Goal: Information Seeking & Learning: Learn about a topic

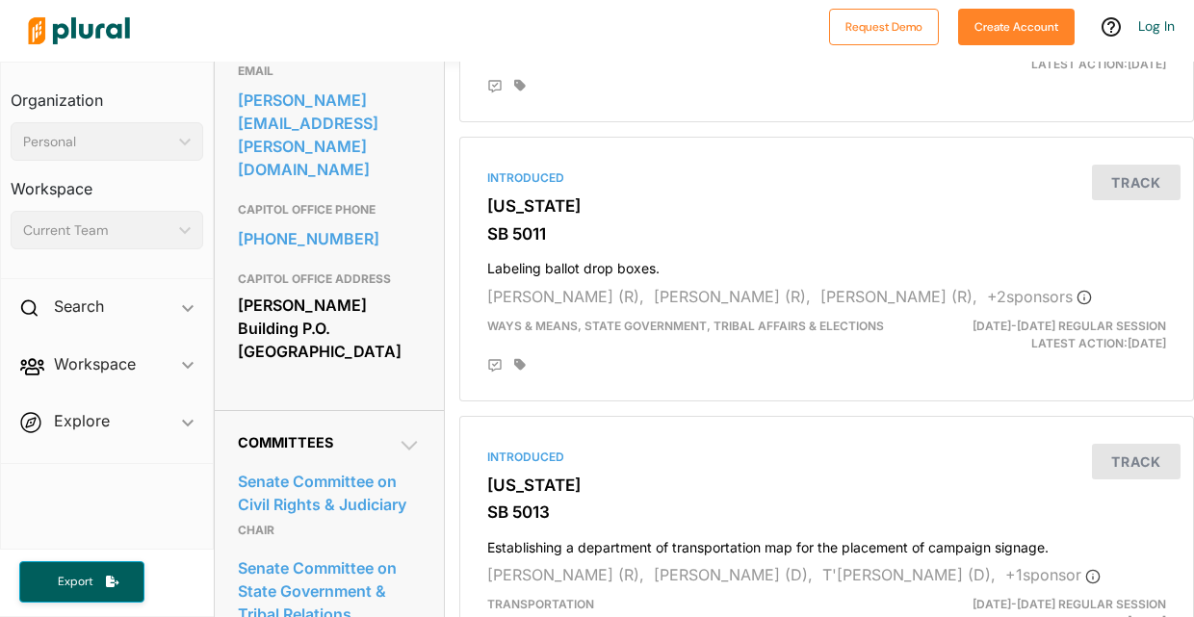
scroll to position [657, 0]
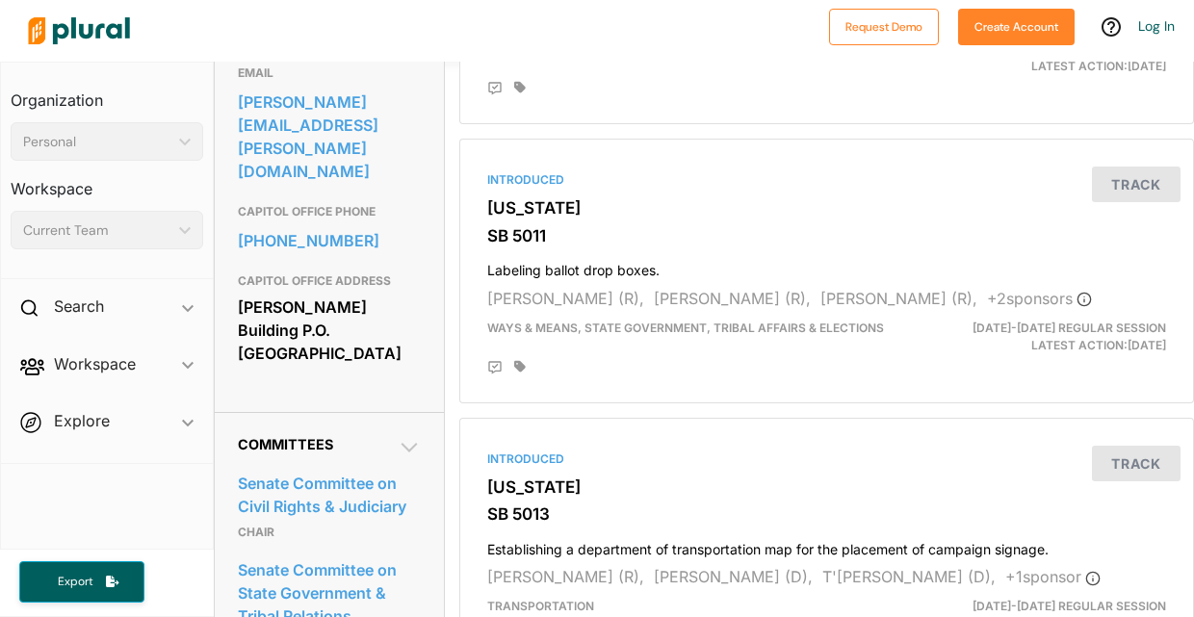
drag, startPoint x: 400, startPoint y: 343, endPoint x: 242, endPoint y: 283, distance: 168.8
click at [242, 293] on div "[PERSON_NAME] Building P.O. [GEOGRAPHIC_DATA]" at bounding box center [329, 330] width 182 height 75
copy div "[PERSON_NAME] Building P.O. [GEOGRAPHIC_DATA]"
click at [731, 216] on div "Introduced [US_STATE] SB 5011 Labeling ballot drop boxes. [PERSON_NAME] (R), [P…" at bounding box center [826, 270] width 717 height 247
